Goal: Task Accomplishment & Management: Manage account settings

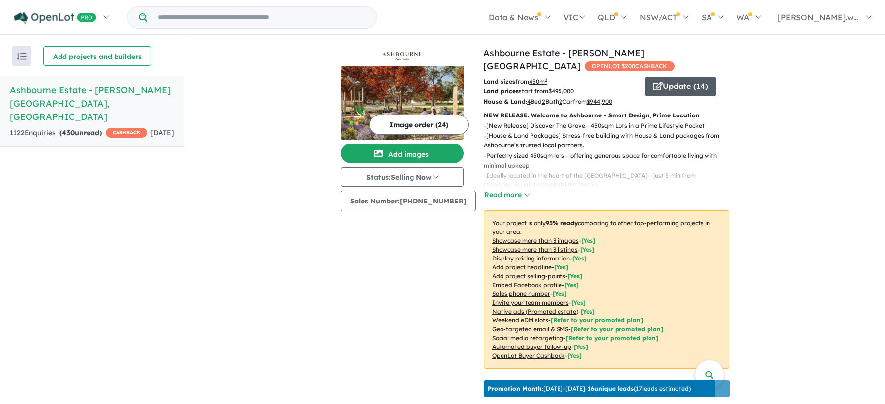
click at [686, 77] on button "Update ( 14 )" at bounding box center [680, 87] width 72 height 20
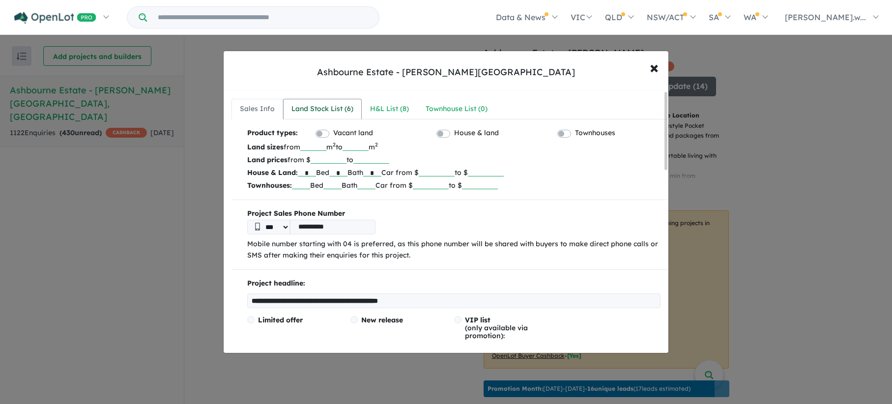
click at [309, 103] on div "Land Stock List ( 6 )" at bounding box center [322, 109] width 62 height 12
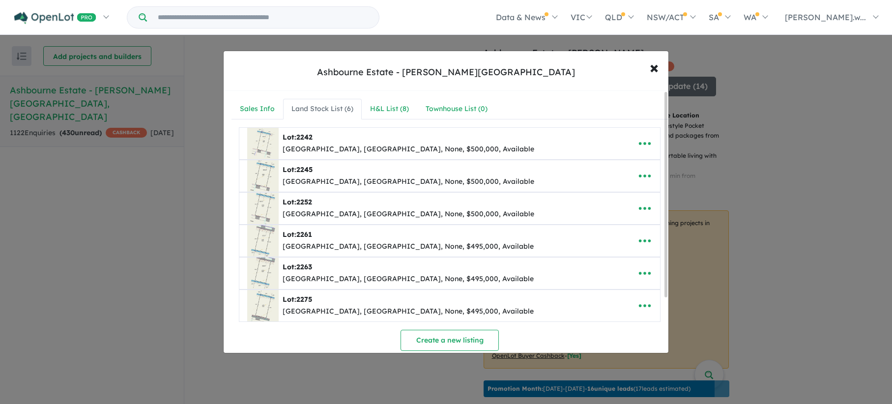
click at [273, 142] on img at bounding box center [262, 143] width 31 height 31
click at [639, 143] on icon "button" at bounding box center [644, 143] width 15 height 15
click at [603, 167] on link "Edit" at bounding box center [623, 167] width 73 height 23
select select "*****"
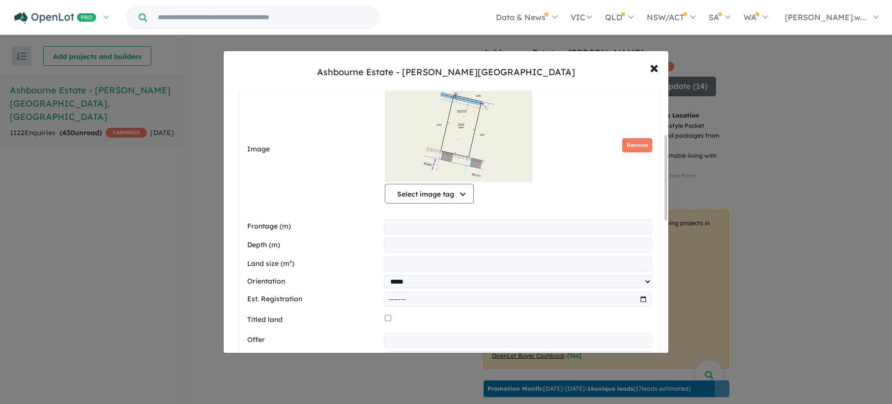
scroll to position [98, 0]
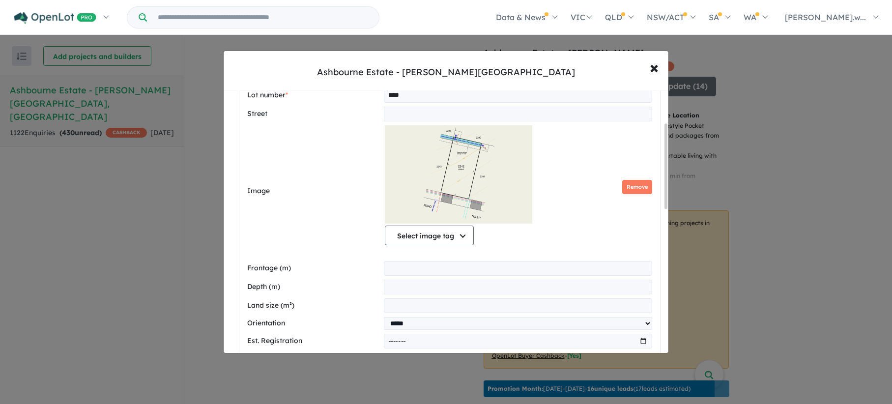
click at [463, 168] on img at bounding box center [458, 174] width 147 height 98
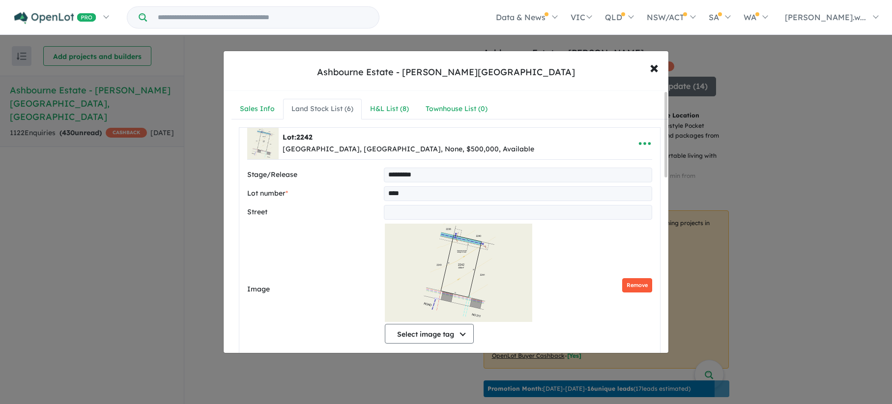
click at [639, 286] on button "Remove" at bounding box center [637, 285] width 30 height 14
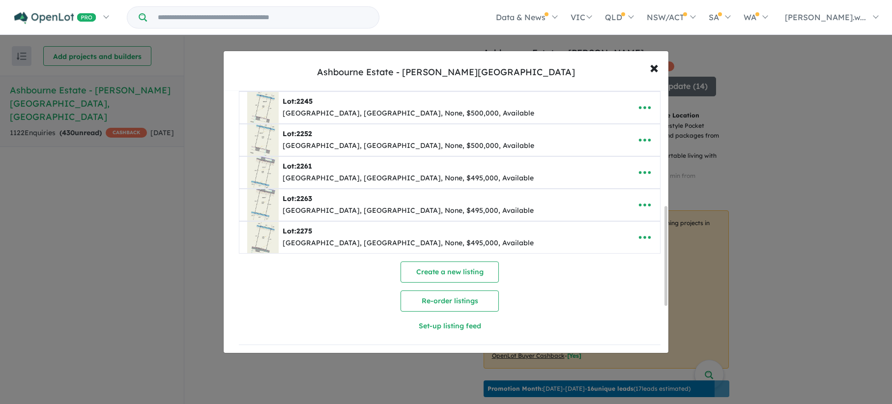
scroll to position [233, 0]
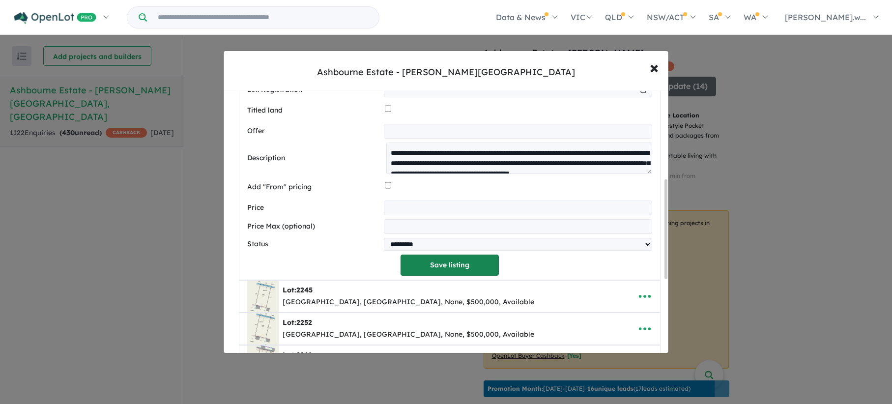
click at [449, 269] on button "Save listing" at bounding box center [450, 265] width 98 height 21
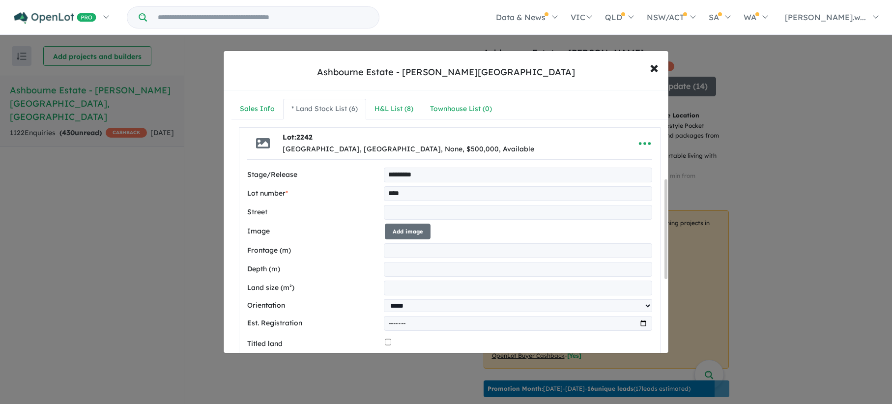
select select "*****"
click at [386, 105] on div at bounding box center [446, 202] width 892 height 404
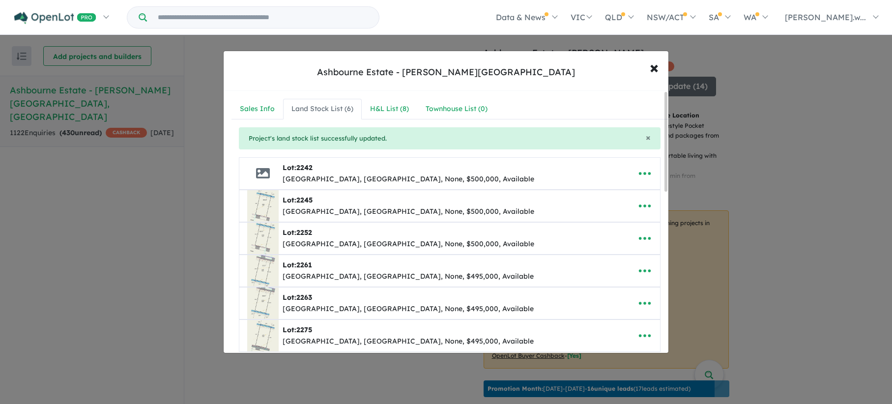
click at [337, 114] on div "Land Stock List ( 6 )" at bounding box center [322, 109] width 62 height 12
click at [646, 207] on icon "button" at bounding box center [645, 205] width 12 height 3
click at [607, 231] on link "Edit" at bounding box center [623, 230] width 73 height 23
select select "*****"
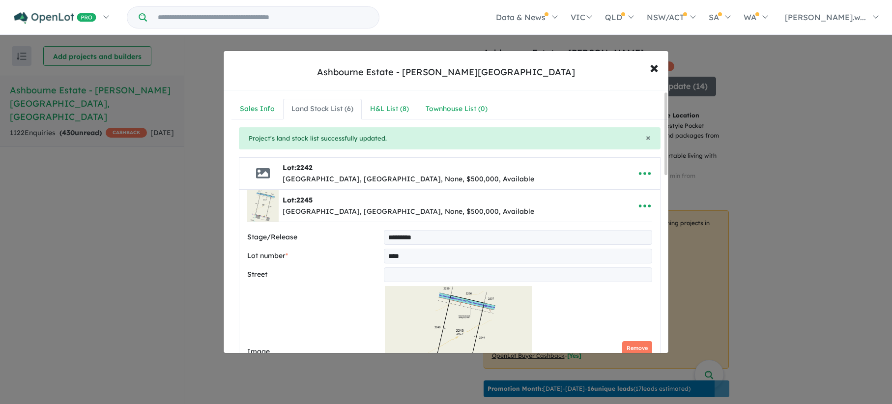
scroll to position [246, 0]
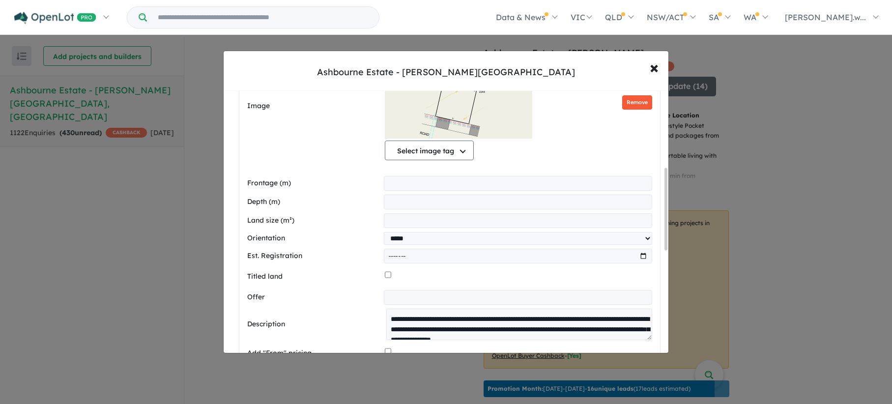
click at [622, 102] on button "Remove" at bounding box center [637, 102] width 30 height 14
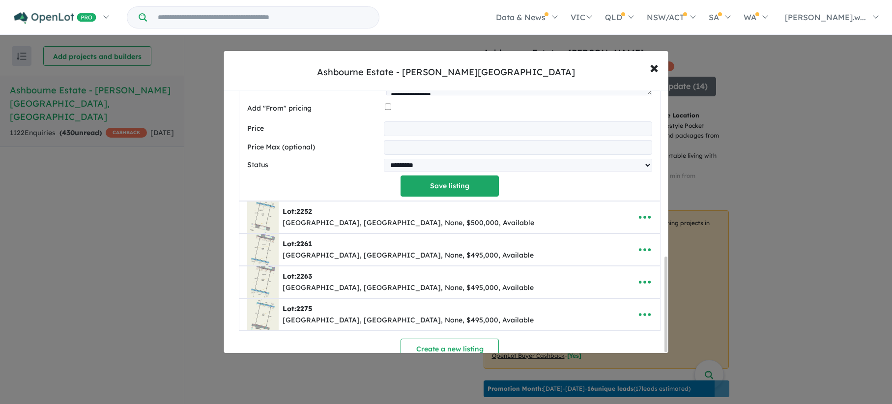
scroll to position [460, 0]
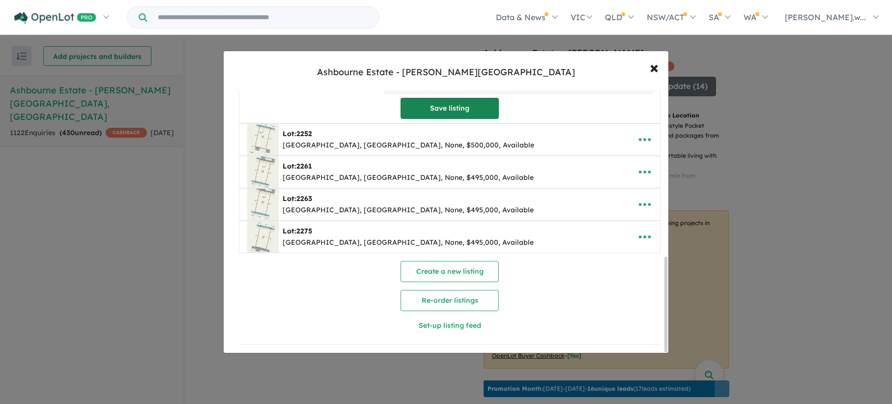
click at [462, 103] on button "Save listing" at bounding box center [450, 108] width 98 height 21
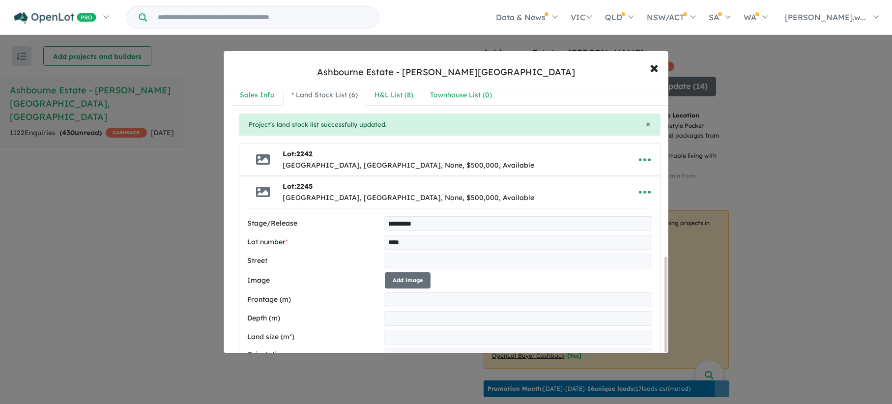
select select "*****"
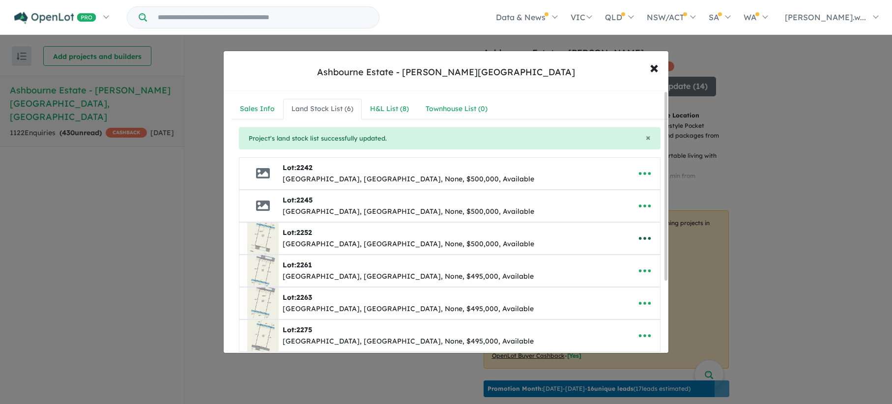
click at [642, 240] on icon "button" at bounding box center [644, 238] width 15 height 15
click at [614, 261] on link "Edit" at bounding box center [623, 262] width 73 height 23
select select "*****"
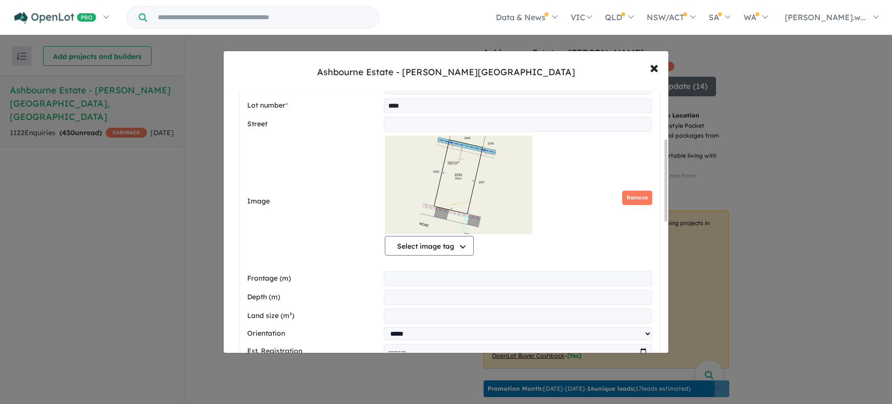
scroll to position [147, 0]
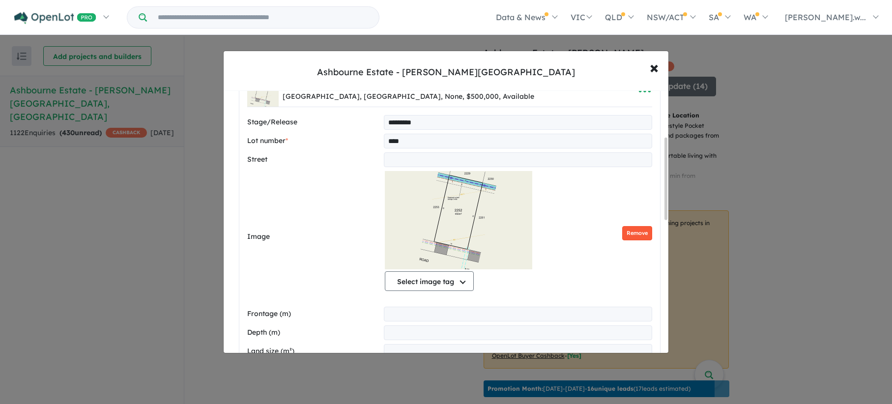
click at [644, 232] on button "Remove" at bounding box center [637, 233] width 30 height 14
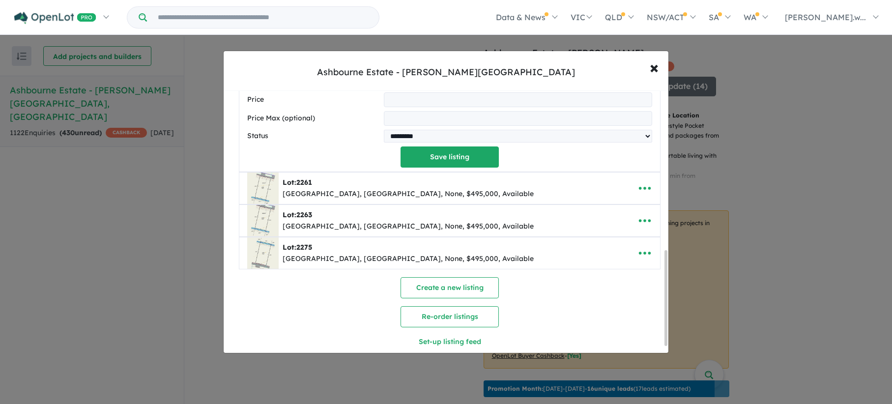
scroll to position [442, 0]
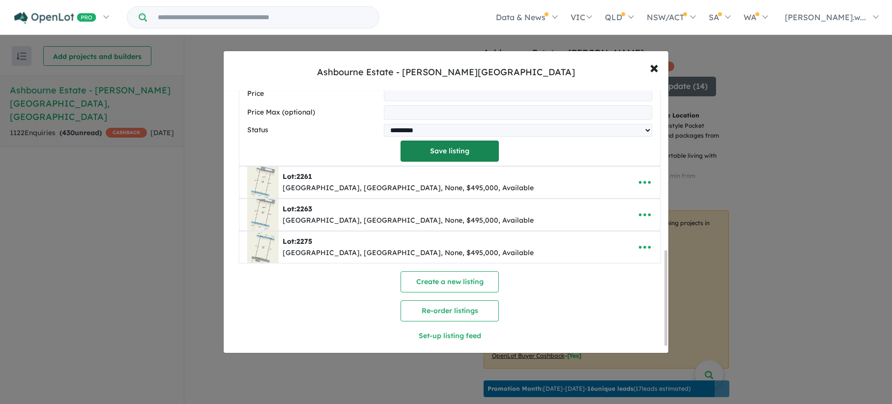
click at [465, 159] on button "Save listing" at bounding box center [450, 151] width 98 height 21
select select "*****"
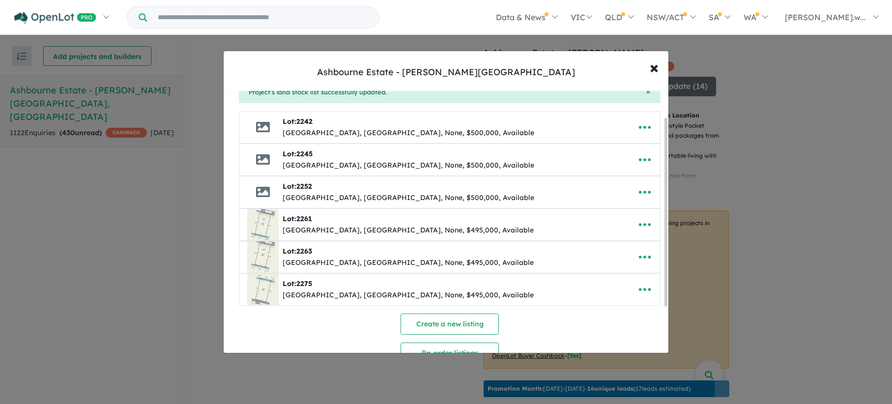
scroll to position [0, 0]
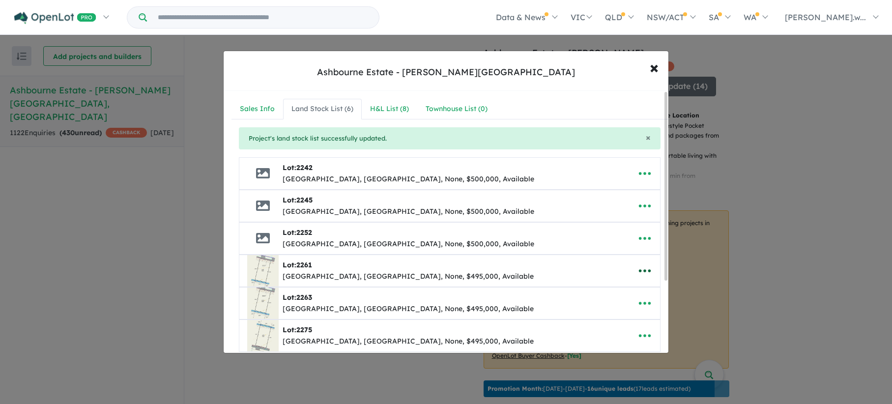
click at [637, 265] on icon "button" at bounding box center [644, 270] width 15 height 15
click at [607, 296] on link "Edit" at bounding box center [623, 295] width 73 height 23
select select "*****"
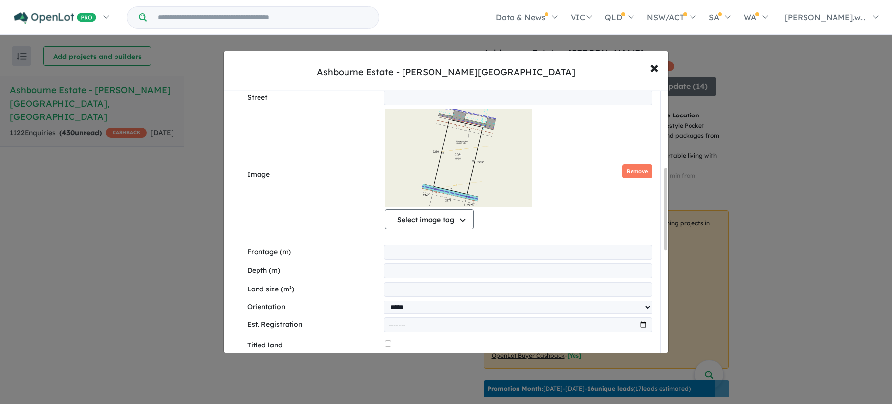
scroll to position [246, 0]
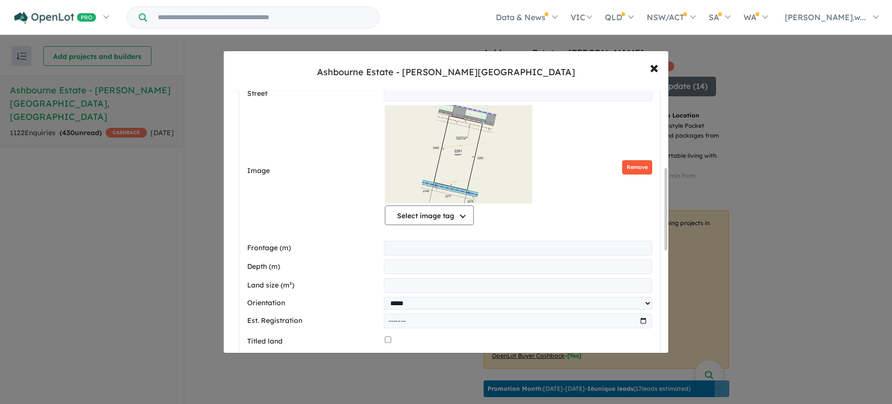
click at [629, 167] on button "Remove" at bounding box center [637, 167] width 30 height 14
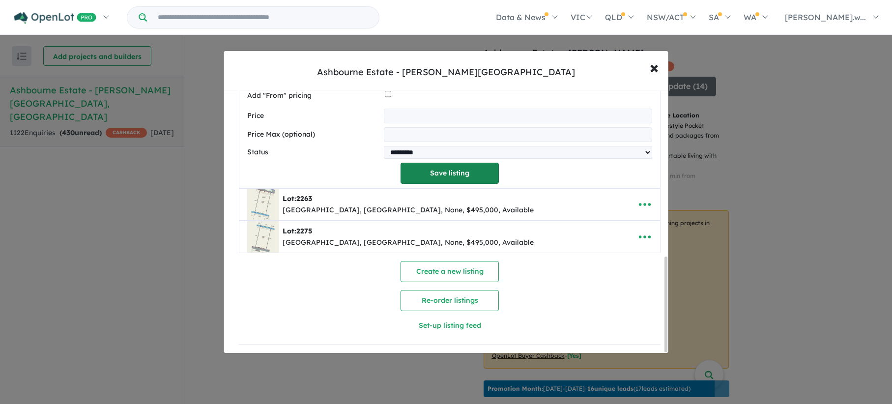
click at [473, 174] on button "Save listing" at bounding box center [450, 173] width 98 height 21
select select "*****"
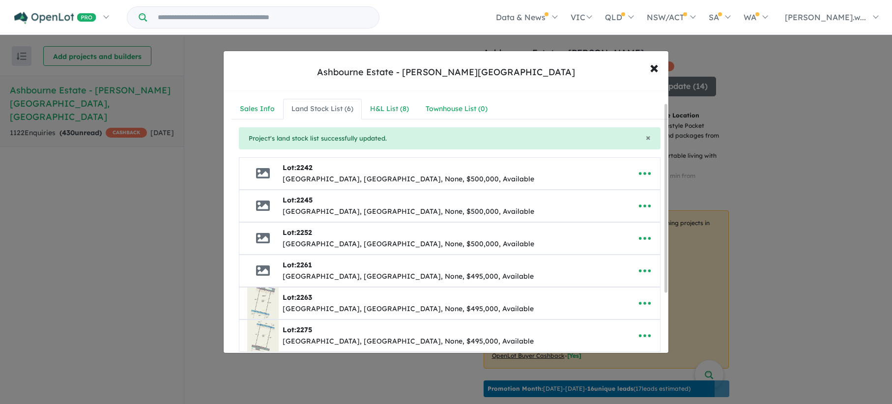
scroll to position [102, 0]
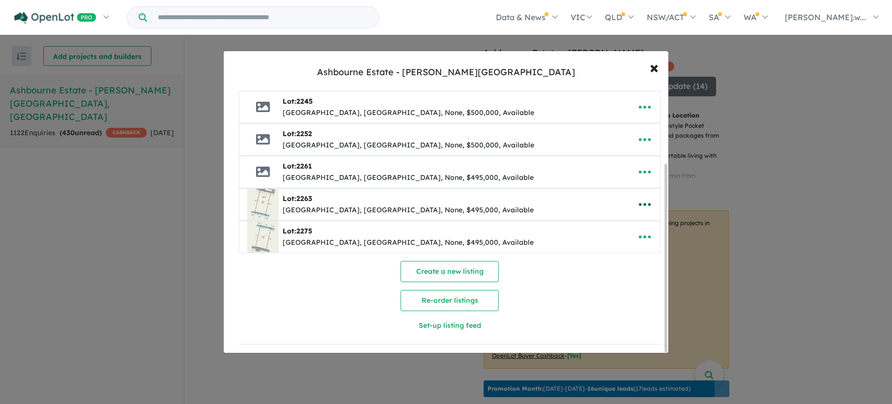
click at [641, 198] on icon "button" at bounding box center [644, 204] width 15 height 15
click at [621, 226] on link "Edit" at bounding box center [623, 228] width 73 height 23
select select "*****"
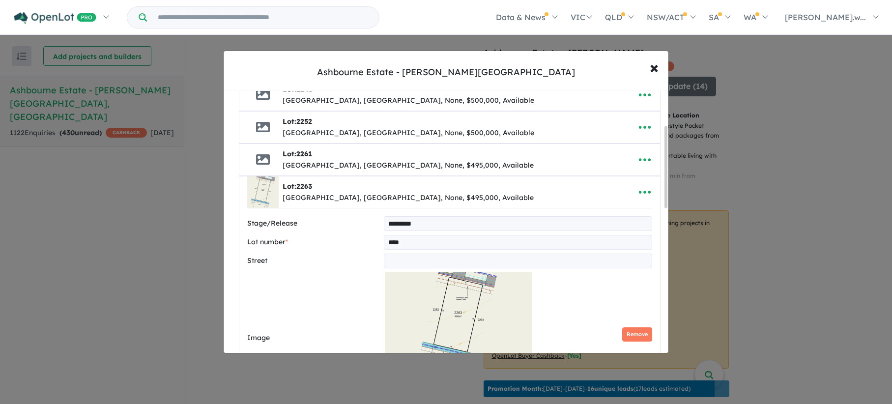
click at [512, 305] on img at bounding box center [458, 321] width 147 height 98
click at [628, 335] on button "Remove" at bounding box center [637, 334] width 30 height 14
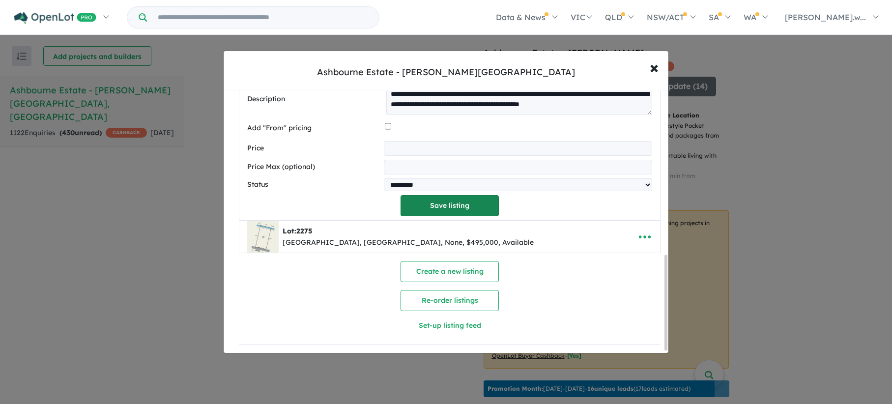
click at [428, 200] on button "Save listing" at bounding box center [450, 205] width 98 height 21
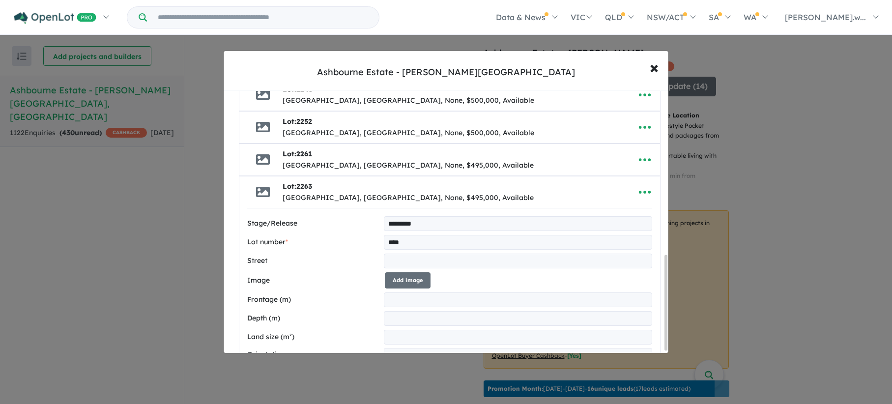
select select "*****"
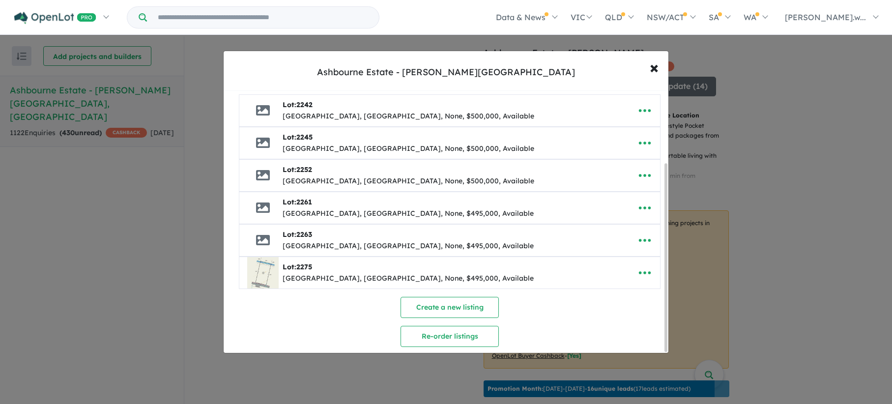
scroll to position [102, 0]
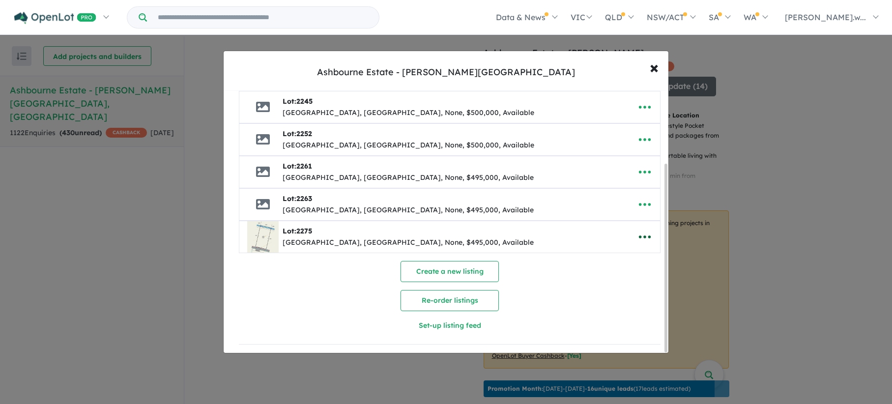
click at [634, 232] on button "button" at bounding box center [645, 237] width 30 height 23
click at [598, 266] on link "Edit" at bounding box center [623, 261] width 73 height 23
select select "*****"
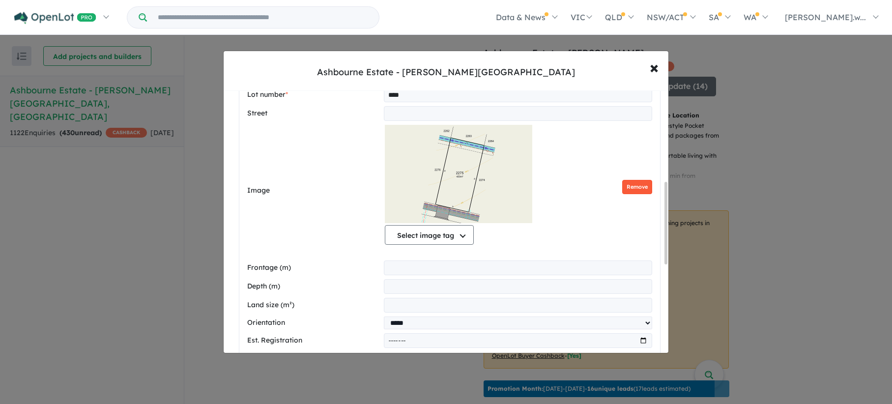
click at [638, 187] on button "Remove" at bounding box center [637, 187] width 30 height 14
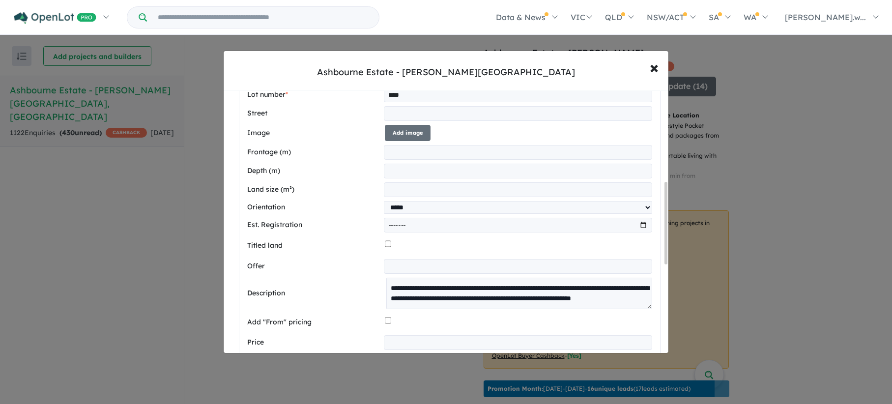
scroll to position [460, 0]
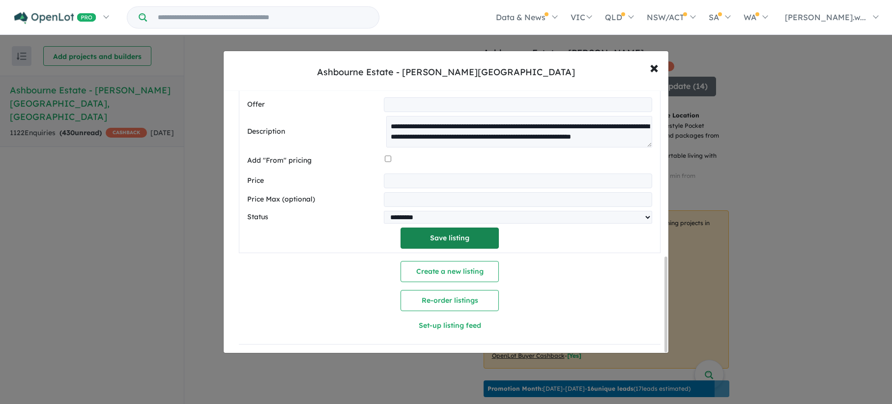
click at [448, 235] on button "Save listing" at bounding box center [450, 238] width 98 height 21
select select "*****"
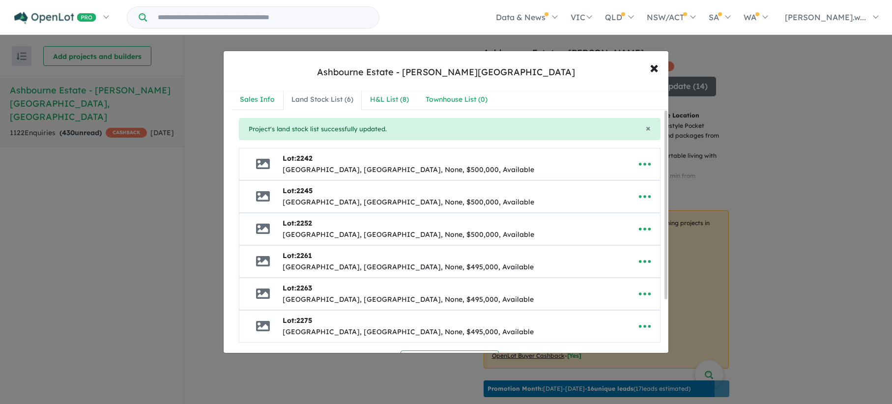
scroll to position [0, 0]
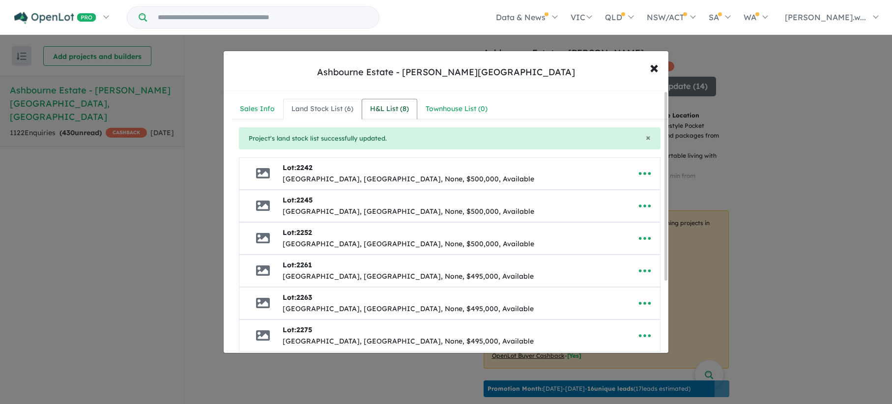
click at [394, 115] on link "H&L List ( 8 )" at bounding box center [390, 109] width 56 height 21
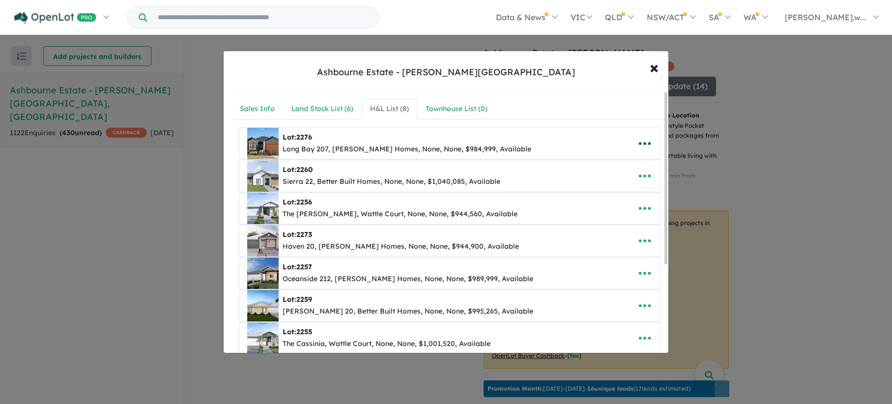
click at [641, 140] on icon "button" at bounding box center [644, 143] width 15 height 15
click at [602, 165] on link "Edit" at bounding box center [623, 167] width 73 height 23
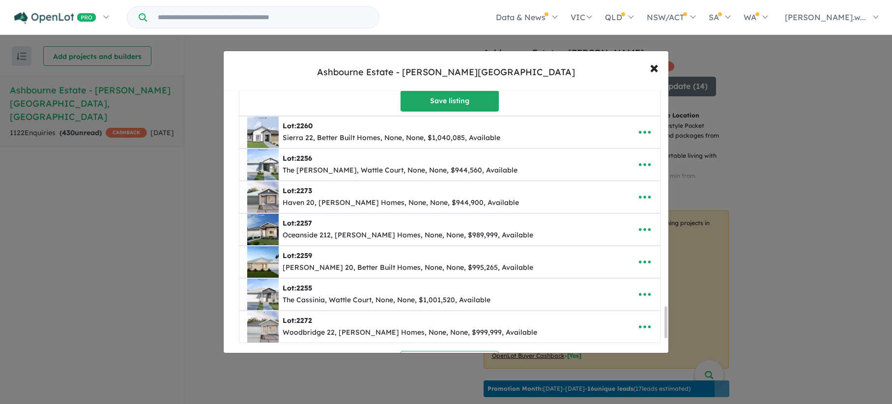
scroll to position [1826, 0]
click at [637, 137] on icon "button" at bounding box center [644, 131] width 15 height 15
click at [617, 162] on link "Edit" at bounding box center [623, 156] width 73 height 23
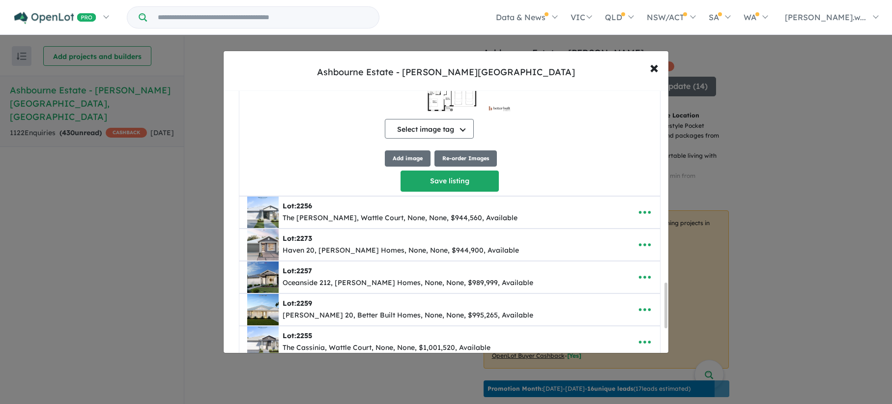
scroll to position [1118, 0]
click at [642, 221] on icon "button" at bounding box center [644, 213] width 15 height 15
click at [625, 241] on link "Edit" at bounding box center [623, 237] width 73 height 23
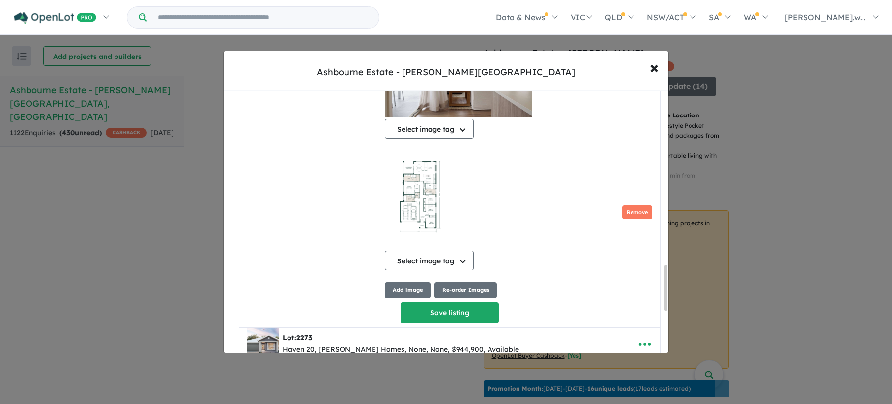
scroll to position [1266, 0]
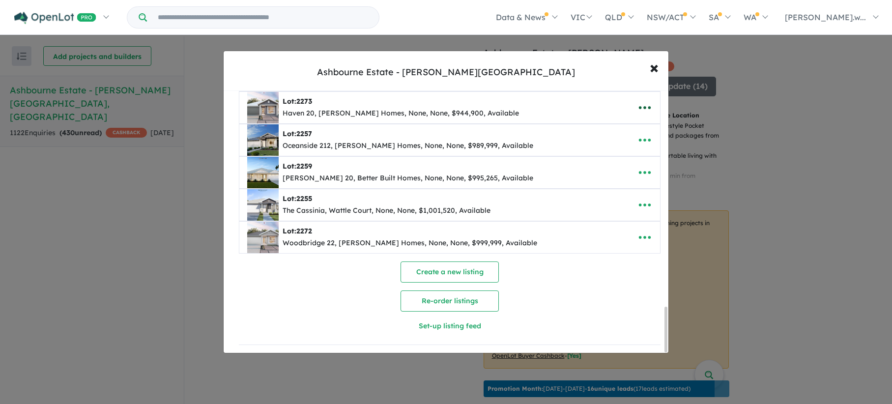
click at [642, 100] on icon "button" at bounding box center [644, 107] width 15 height 15
click at [611, 127] on link "Edit" at bounding box center [623, 131] width 73 height 23
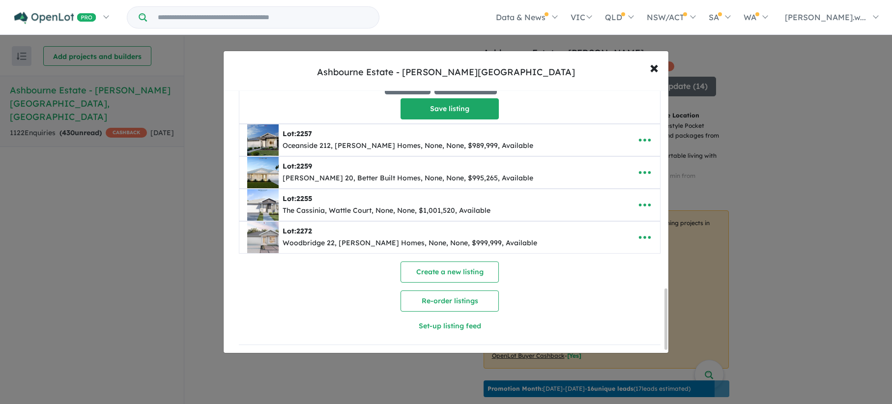
scroll to position [822, 0]
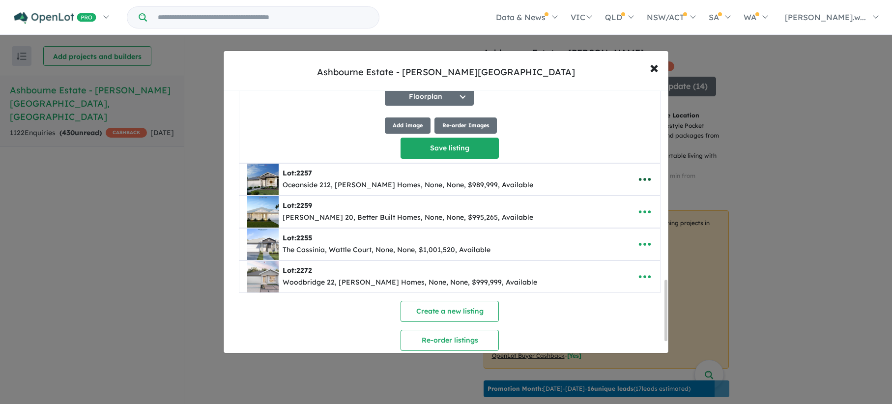
click at [644, 187] on icon "button" at bounding box center [644, 179] width 15 height 15
click at [621, 211] on link "Edit" at bounding box center [623, 203] width 73 height 23
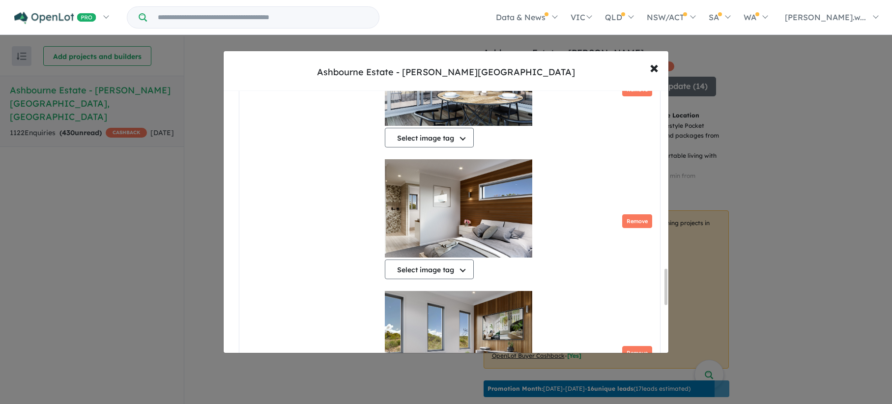
scroll to position [1650, 0]
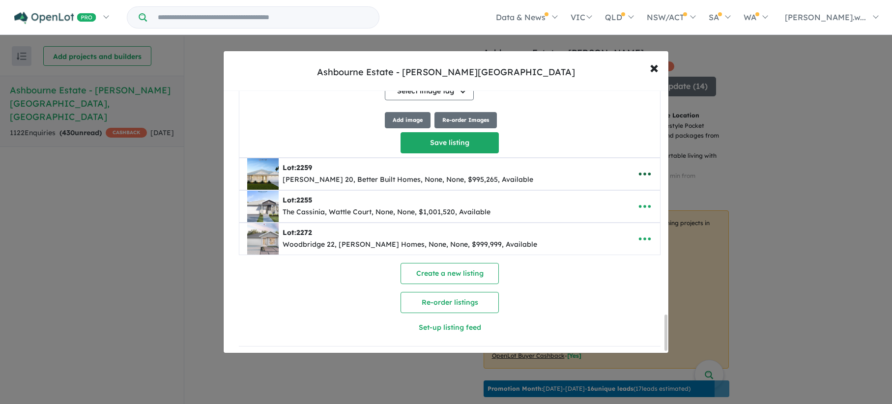
click at [642, 181] on icon "button" at bounding box center [644, 174] width 15 height 15
click at [630, 202] on link "Edit" at bounding box center [623, 198] width 73 height 23
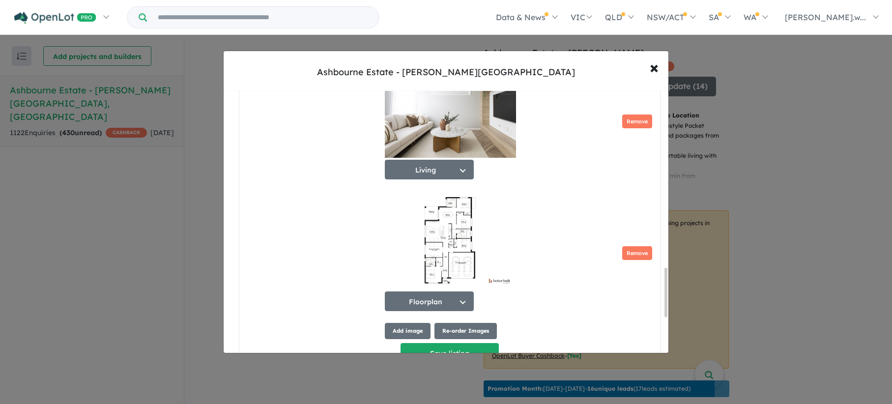
scroll to position [1134, 0]
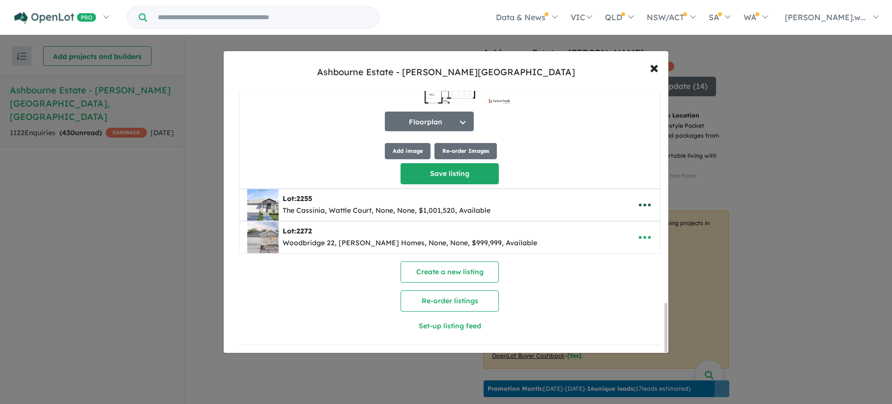
click at [637, 198] on icon "button" at bounding box center [644, 205] width 15 height 15
click at [628, 227] on link "Edit" at bounding box center [623, 229] width 73 height 23
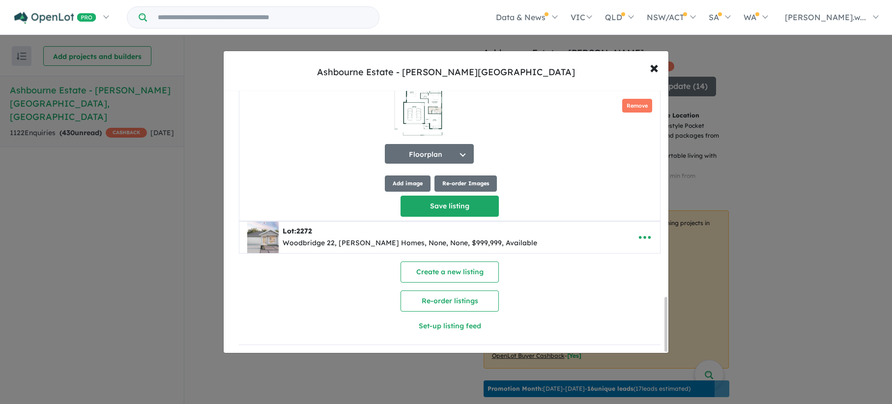
scroll to position [1002, 0]
click at [640, 230] on icon "button" at bounding box center [644, 237] width 15 height 15
click at [638, 239] on icon "button" at bounding box center [644, 237] width 15 height 15
click at [642, 238] on icon "button" at bounding box center [644, 237] width 15 height 15
click at [637, 263] on link "Edit" at bounding box center [623, 261] width 73 height 23
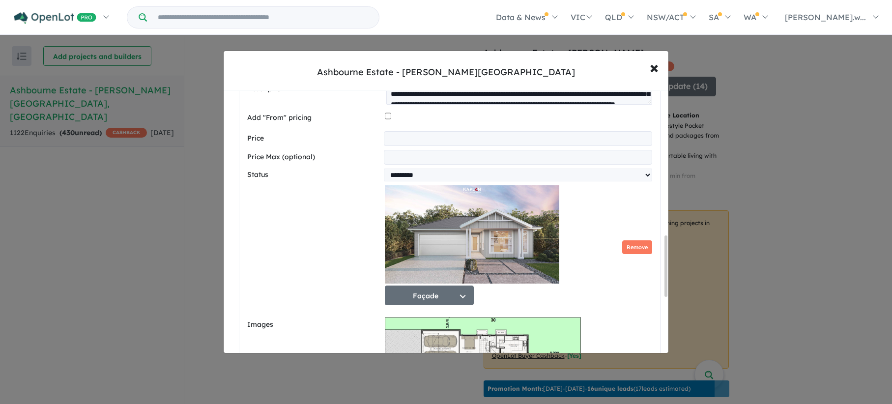
scroll to position [870, 0]
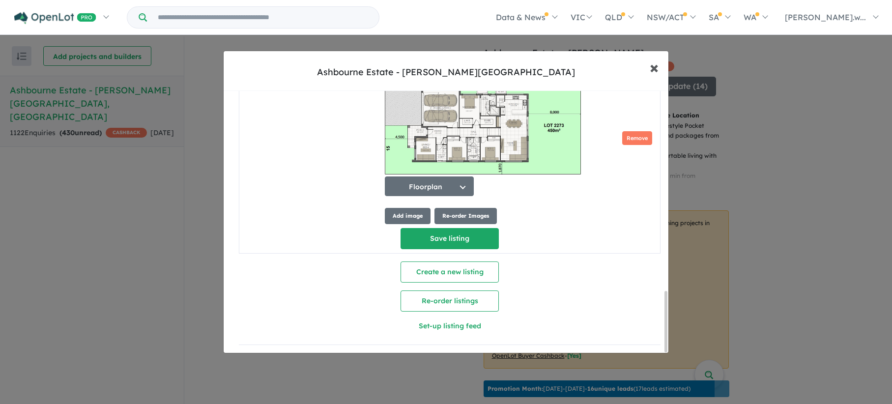
click at [655, 67] on span "×" at bounding box center [654, 67] width 9 height 21
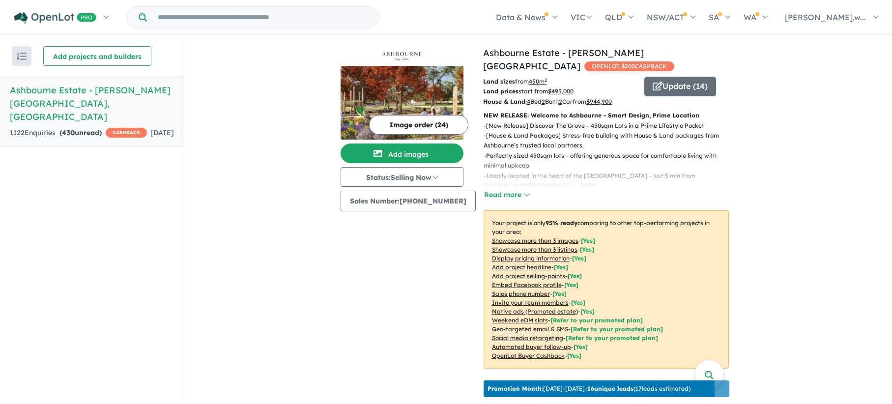
scroll to position [0, 0]
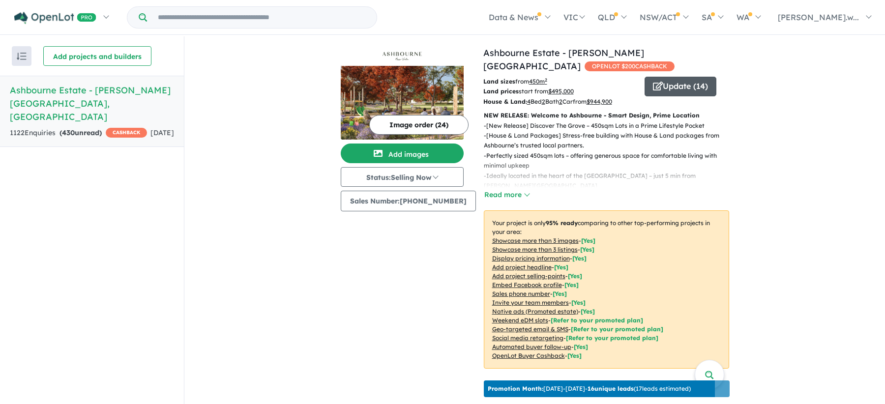
click at [653, 82] on icon "button" at bounding box center [658, 86] width 10 height 9
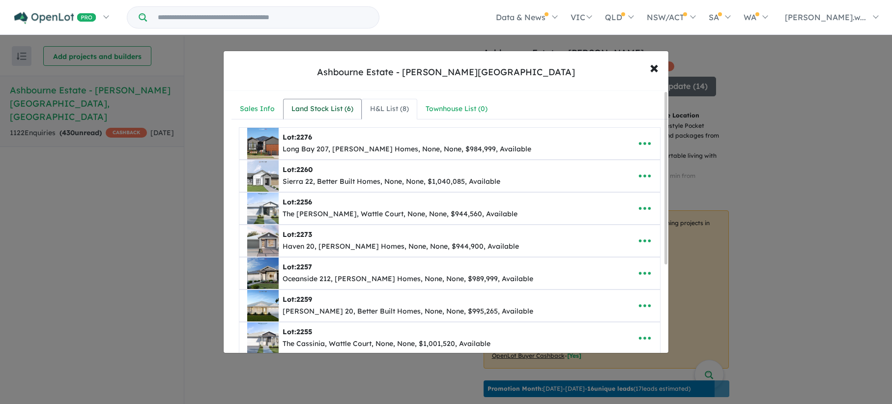
click at [326, 108] on div "Land Stock List ( 6 )" at bounding box center [322, 109] width 62 height 12
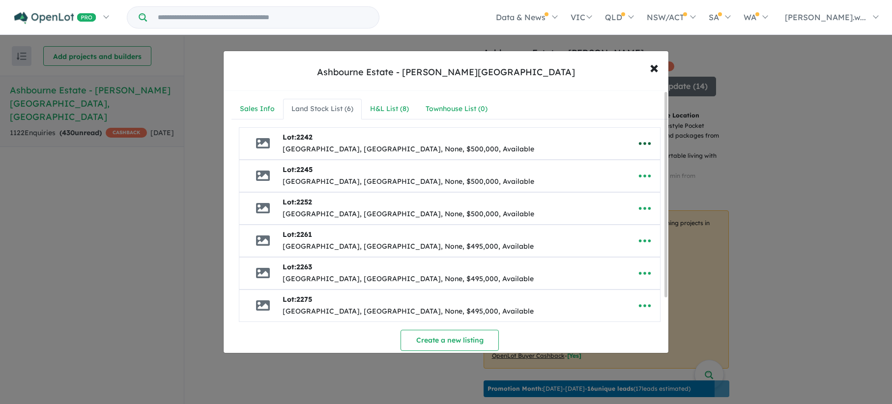
click at [652, 137] on button "button" at bounding box center [645, 143] width 30 height 23
click at [624, 161] on link "Edit" at bounding box center [623, 167] width 73 height 23
select select "*****"
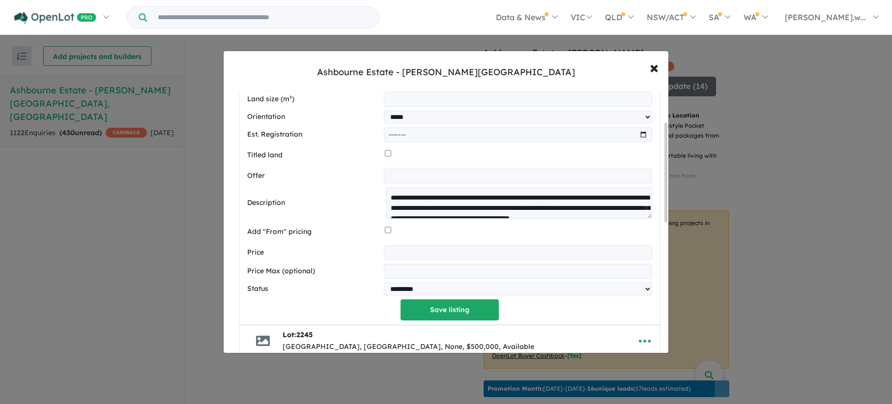
scroll to position [393, 0]
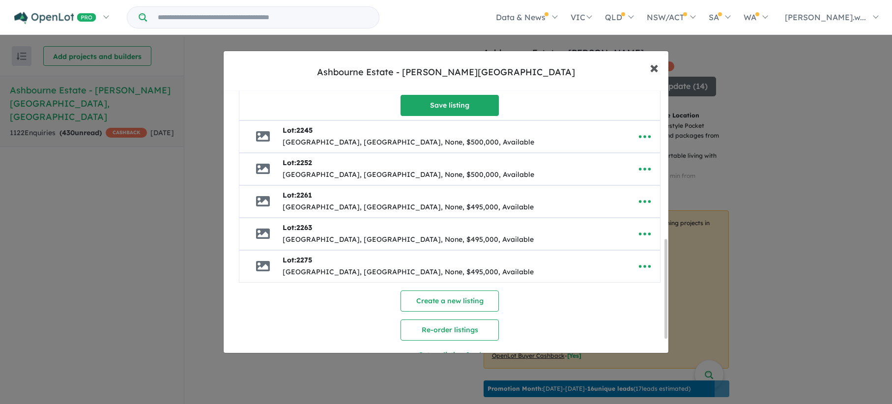
click at [652, 68] on span "×" at bounding box center [654, 67] width 9 height 21
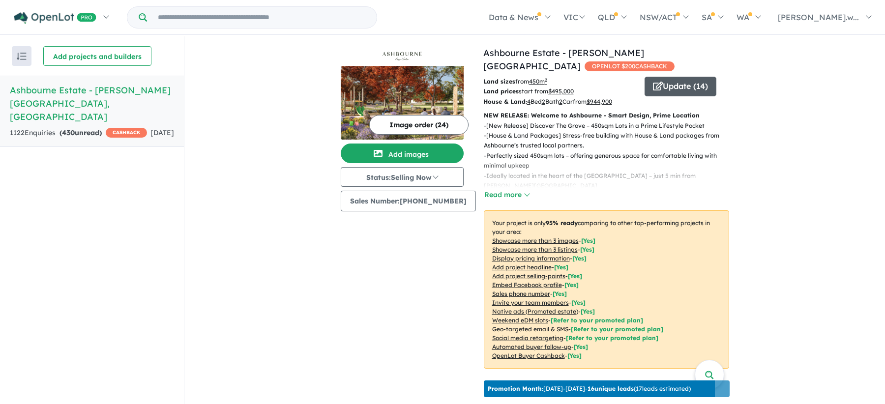
click at [683, 77] on button "Update ( 14 )" at bounding box center [680, 87] width 72 height 20
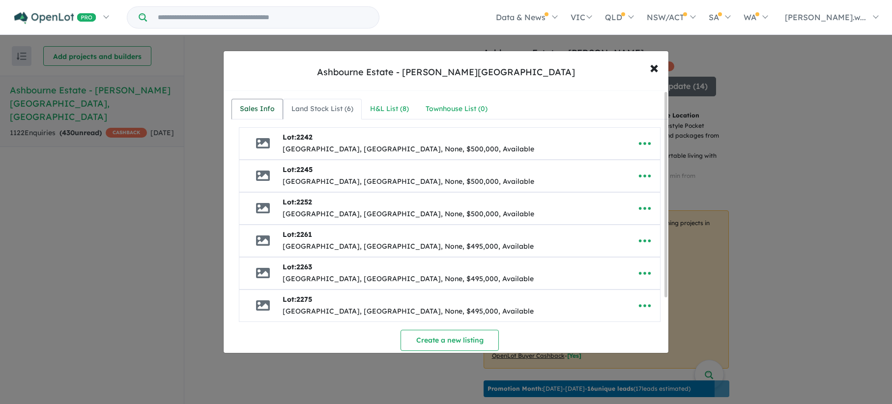
click at [265, 111] on div "Sales Info" at bounding box center [257, 109] width 35 height 12
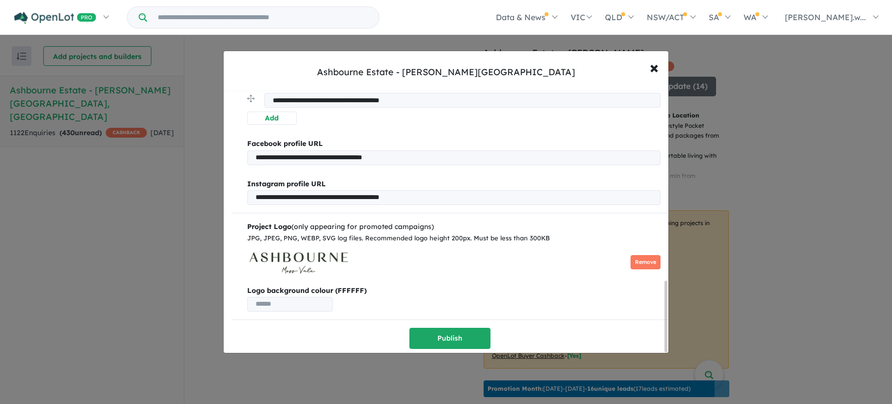
scroll to position [704, 0]
click at [652, 68] on span "×" at bounding box center [654, 67] width 9 height 21
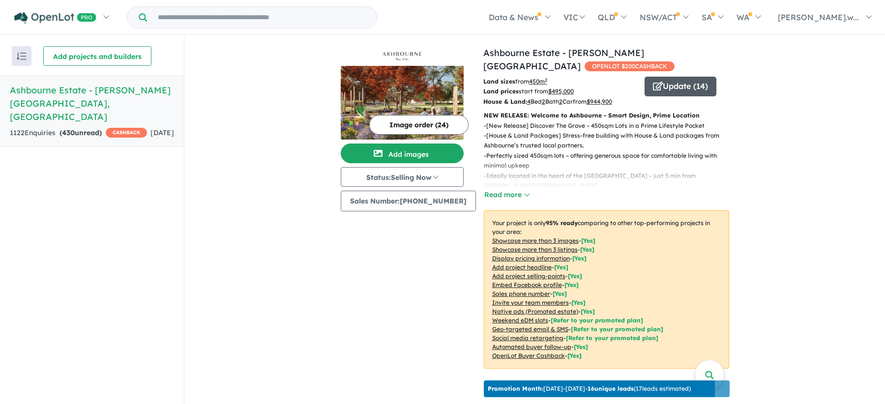
click at [663, 77] on button "Update ( 14 )" at bounding box center [680, 87] width 72 height 20
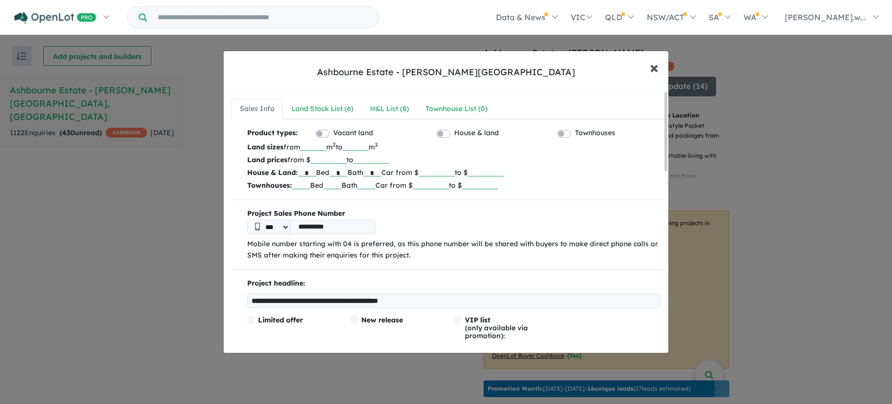
click at [662, 65] on button "× Close" at bounding box center [654, 67] width 29 height 27
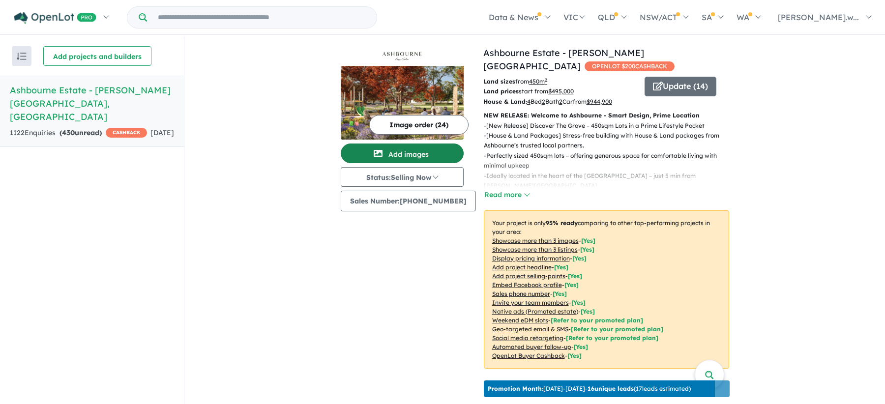
click at [405, 145] on button "Add images" at bounding box center [402, 154] width 123 height 20
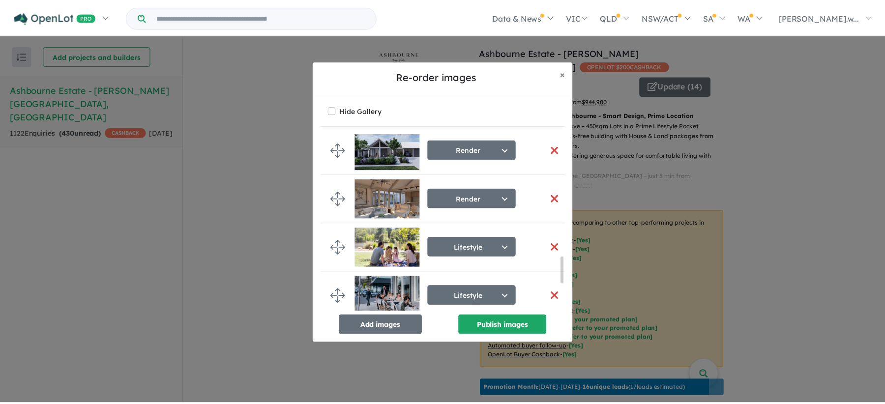
scroll to position [986, 0]
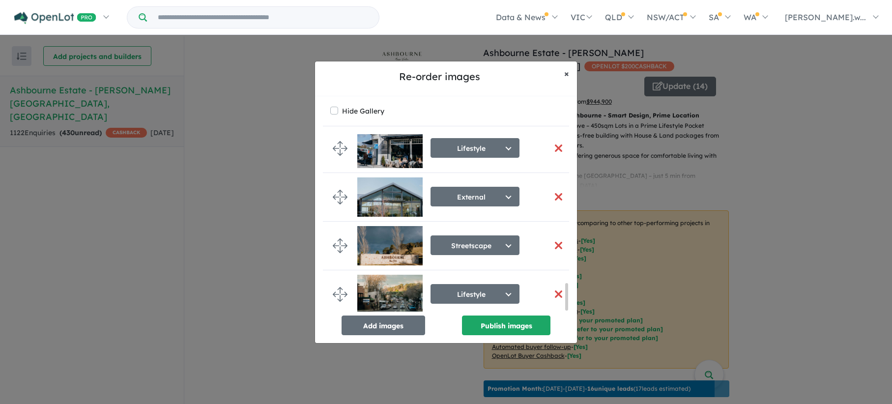
click at [565, 71] on span "×" at bounding box center [566, 73] width 5 height 11
